Goal: Task Accomplishment & Management: Manage account settings

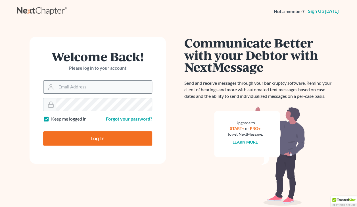
click at [113, 85] on input "Email Address" at bounding box center [104, 87] width 96 height 12
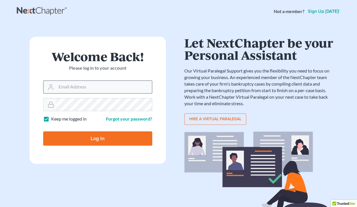
click at [120, 90] on input "Email Address" at bounding box center [104, 87] width 96 height 12
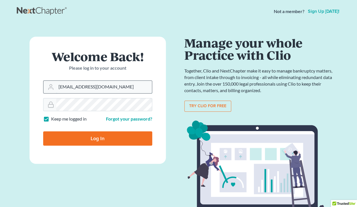
click at [132, 87] on input "jasmine@gauthierlawfirm.com" at bounding box center [104, 87] width 96 height 12
type input "j"
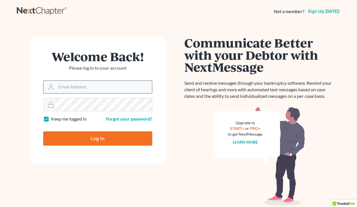
click at [132, 87] on input "Email Address" at bounding box center [104, 87] width 96 height 12
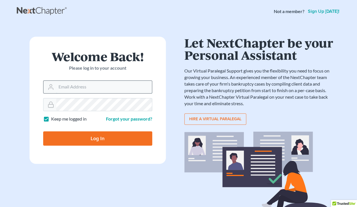
click at [115, 88] on input "Email Address" at bounding box center [104, 87] width 96 height 12
type input "jasmine@gauthierlawfirm.com"
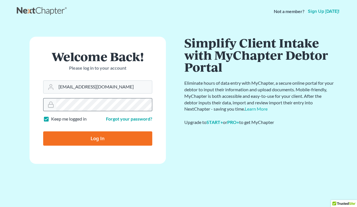
click at [43, 131] on input "Log In" at bounding box center [97, 138] width 109 height 14
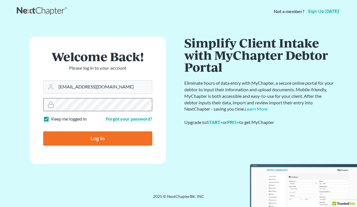
type input "Thinking..."
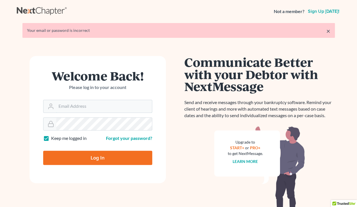
click at [96, 104] on input "Email Address" at bounding box center [104, 106] width 96 height 12
type input "[EMAIL_ADDRESS][DOMAIN_NAME]"
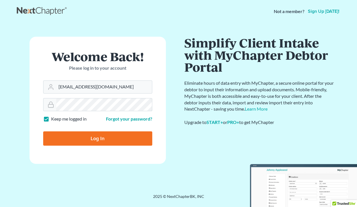
click at [43, 131] on input "Log In" at bounding box center [97, 138] width 109 height 14
type input "Thinking..."
